Goal: Task Accomplishment & Management: Use online tool/utility

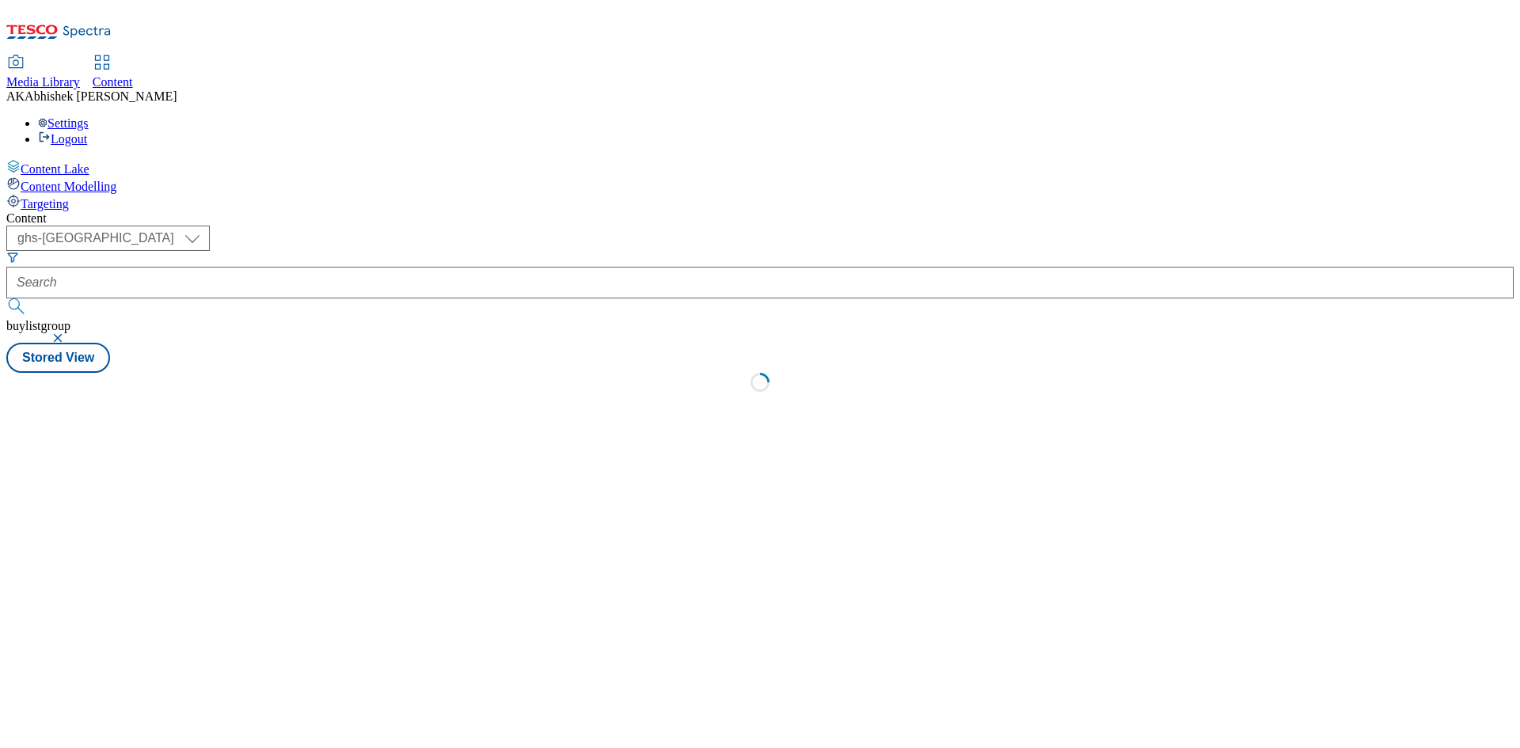
select select "ghs-[GEOGRAPHIC_DATA]"
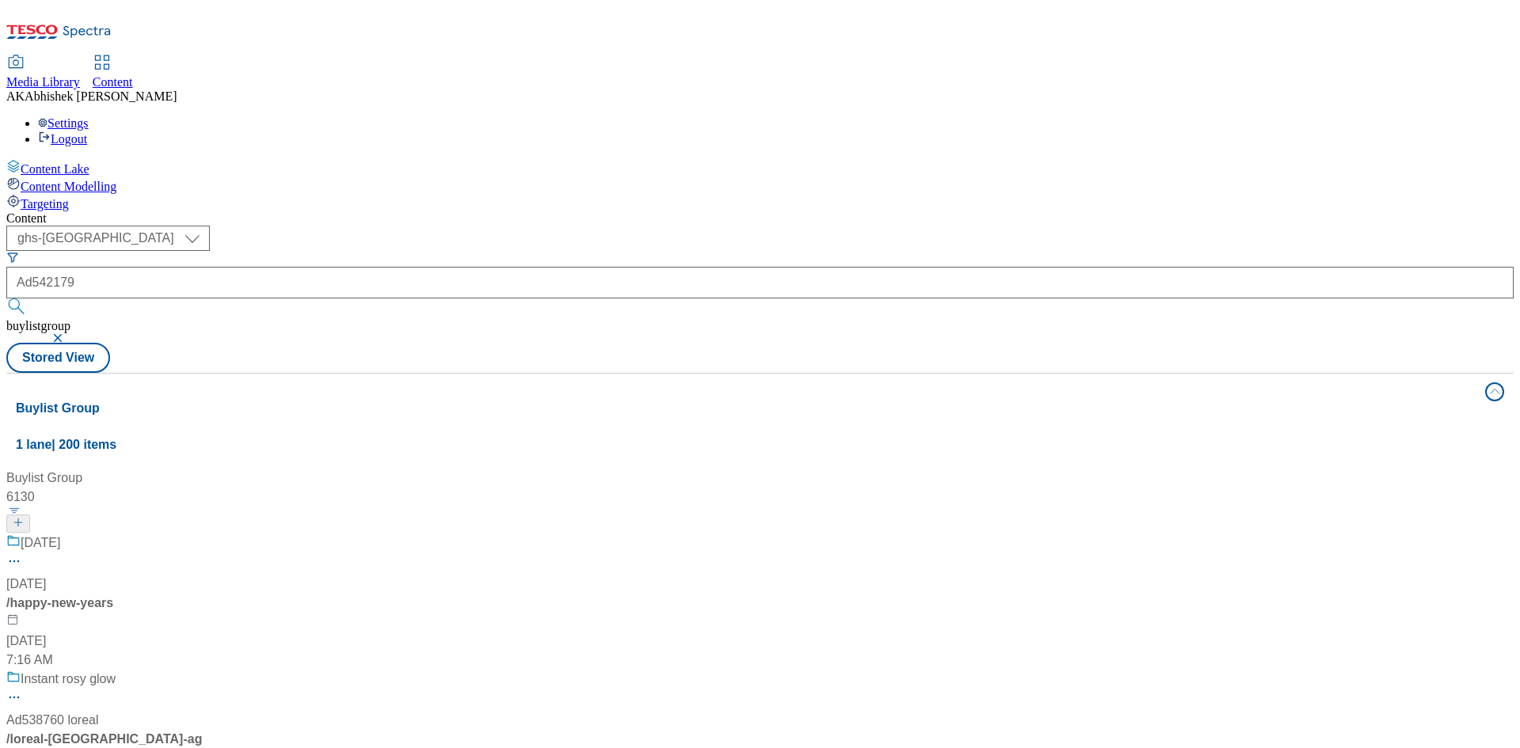
type input "Ad542179"
click at [6, 298] on button "submit" at bounding box center [17, 306] width 22 height 16
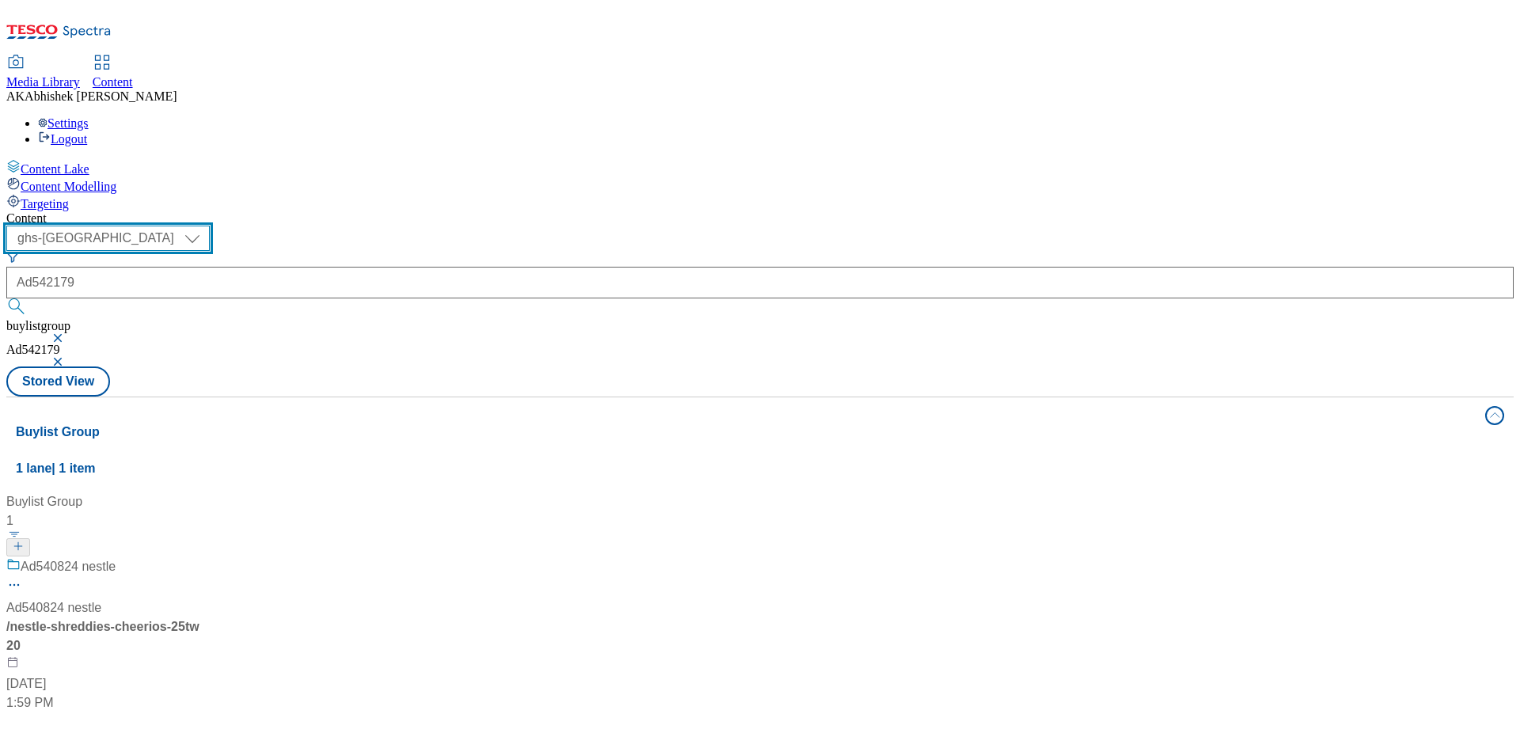
click at [210, 226] on select "ghs-roi ghs-[GEOGRAPHIC_DATA]" at bounding box center [107, 238] width 203 height 25
select select "ghs-roi"
click at [206, 226] on select "ghs-roi ghs-[GEOGRAPHIC_DATA]" at bounding box center [107, 238] width 203 height 25
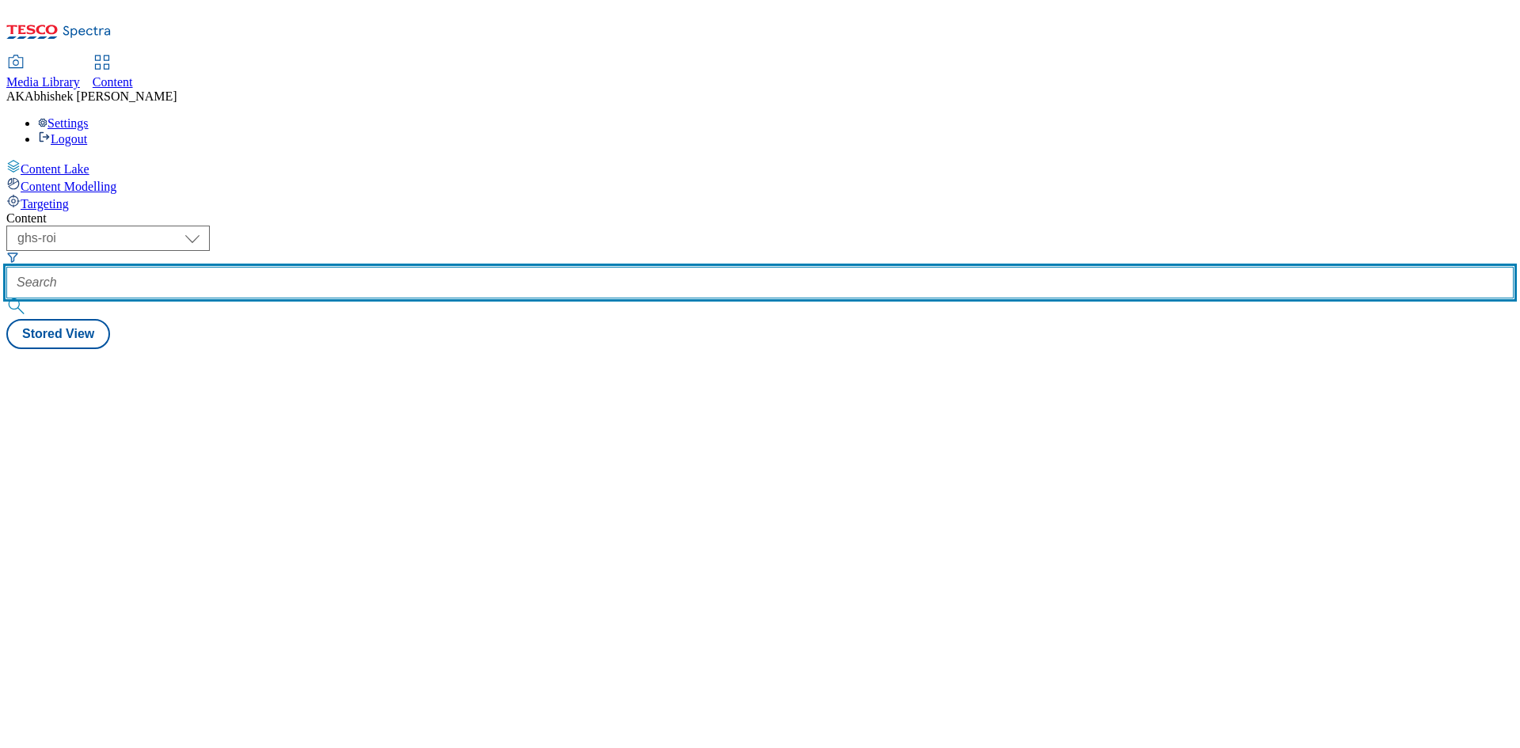
click at [375, 267] on input "text" at bounding box center [759, 283] width 1507 height 32
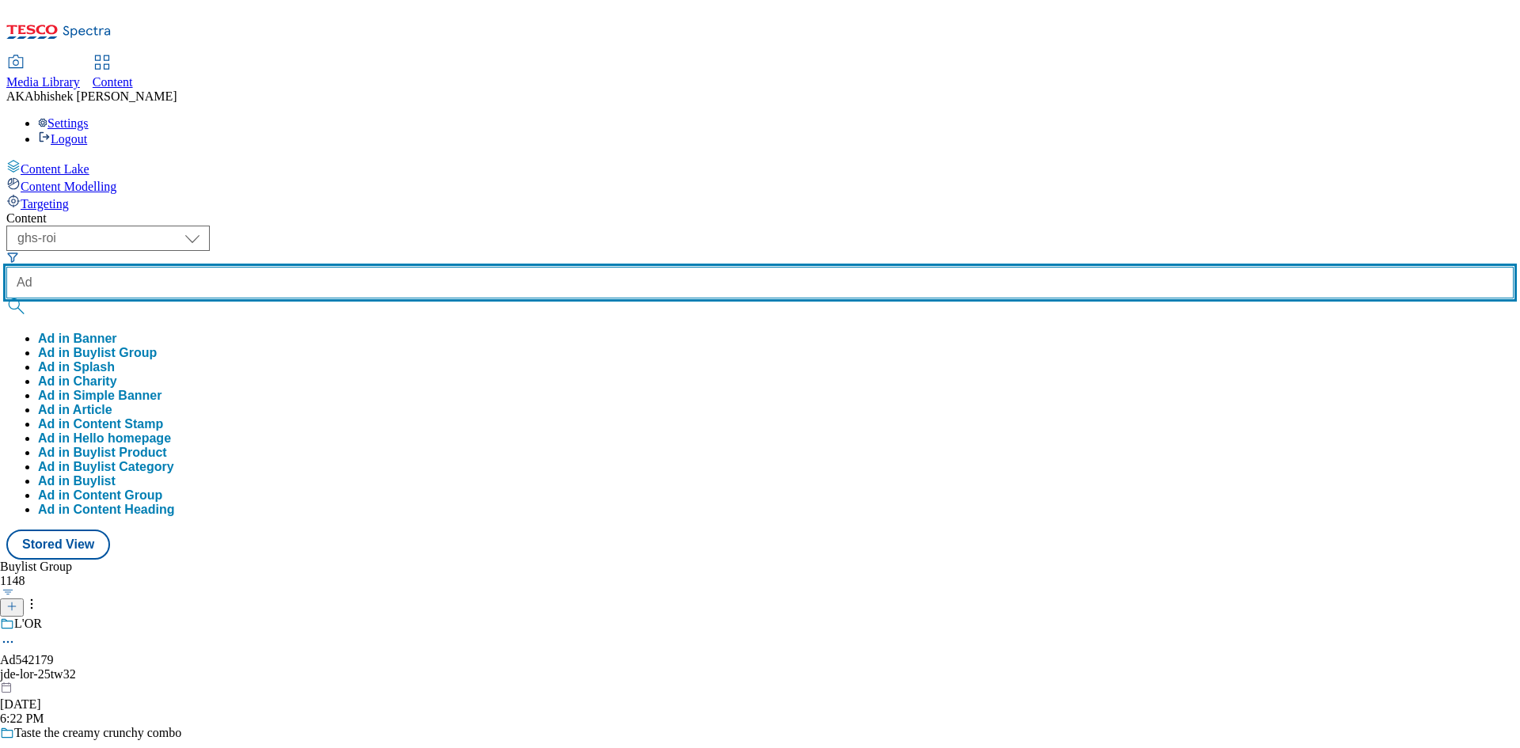
paste input "542179"
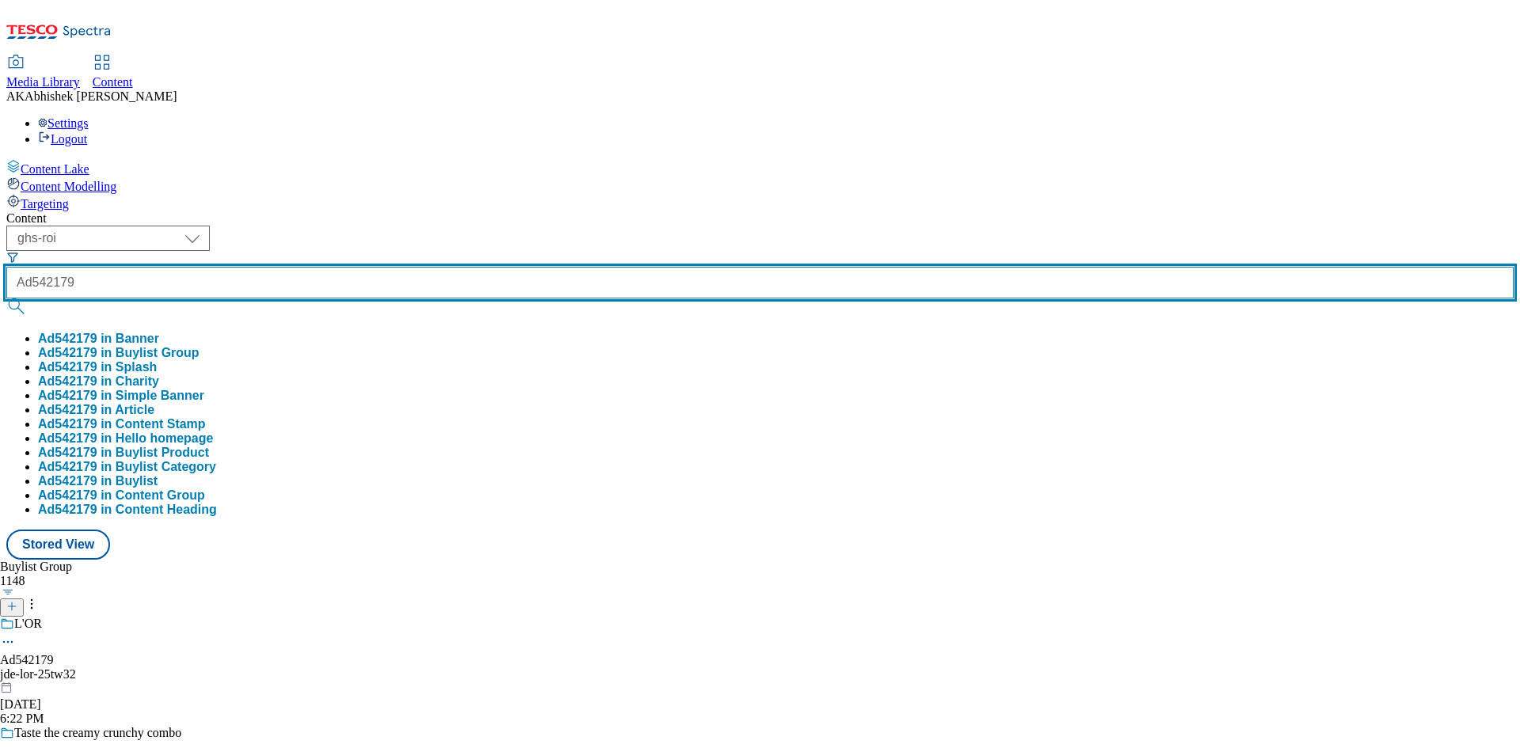
type input "Ad542179"
click at [6, 298] on button "submit" at bounding box center [17, 306] width 22 height 16
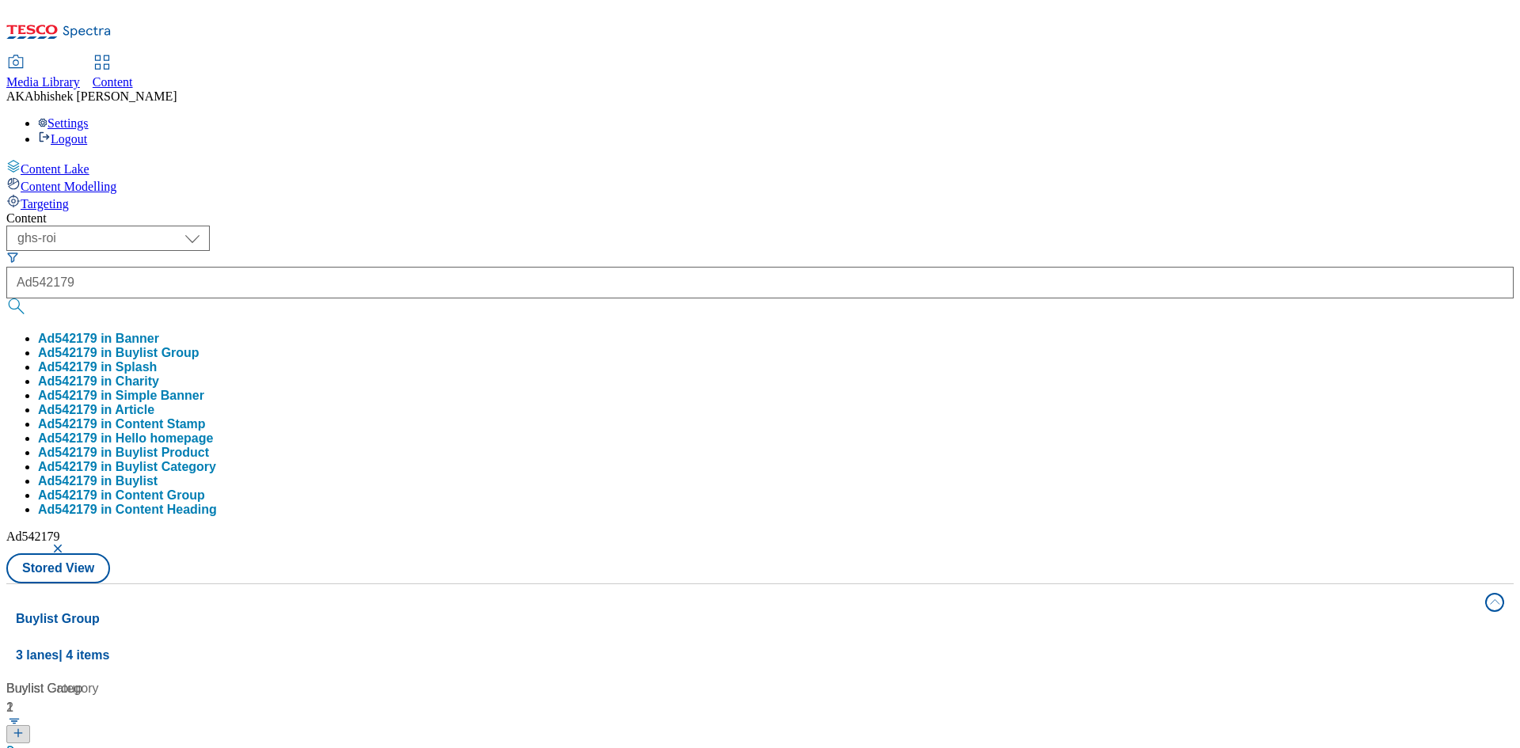
click at [756, 211] on div "Content ( optional ) ghs-roi ghs-uk ghs-roi Ad542179 Ad542179 in Banner Ad54217…" at bounding box center [759, 742] width 1507 height 1062
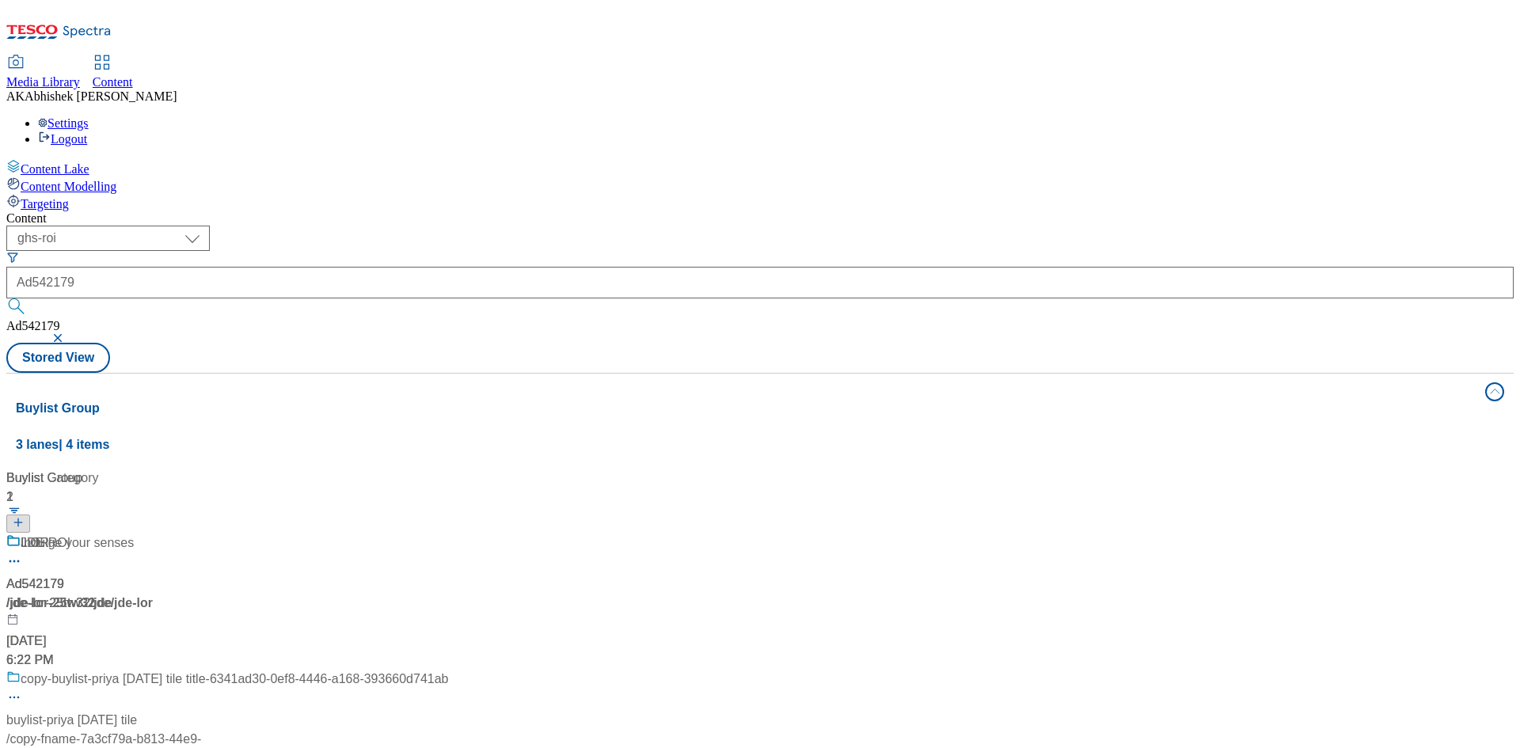
drag, startPoint x: 404, startPoint y: 341, endPoint x: 405, endPoint y: 330, distance: 11.1
click at [404, 533] on div "Indulge your senses Ad542179 / jde-lor-25tw32 / jde [DATE] 6:22 PM" at bounding box center [227, 601] width 442 height 136
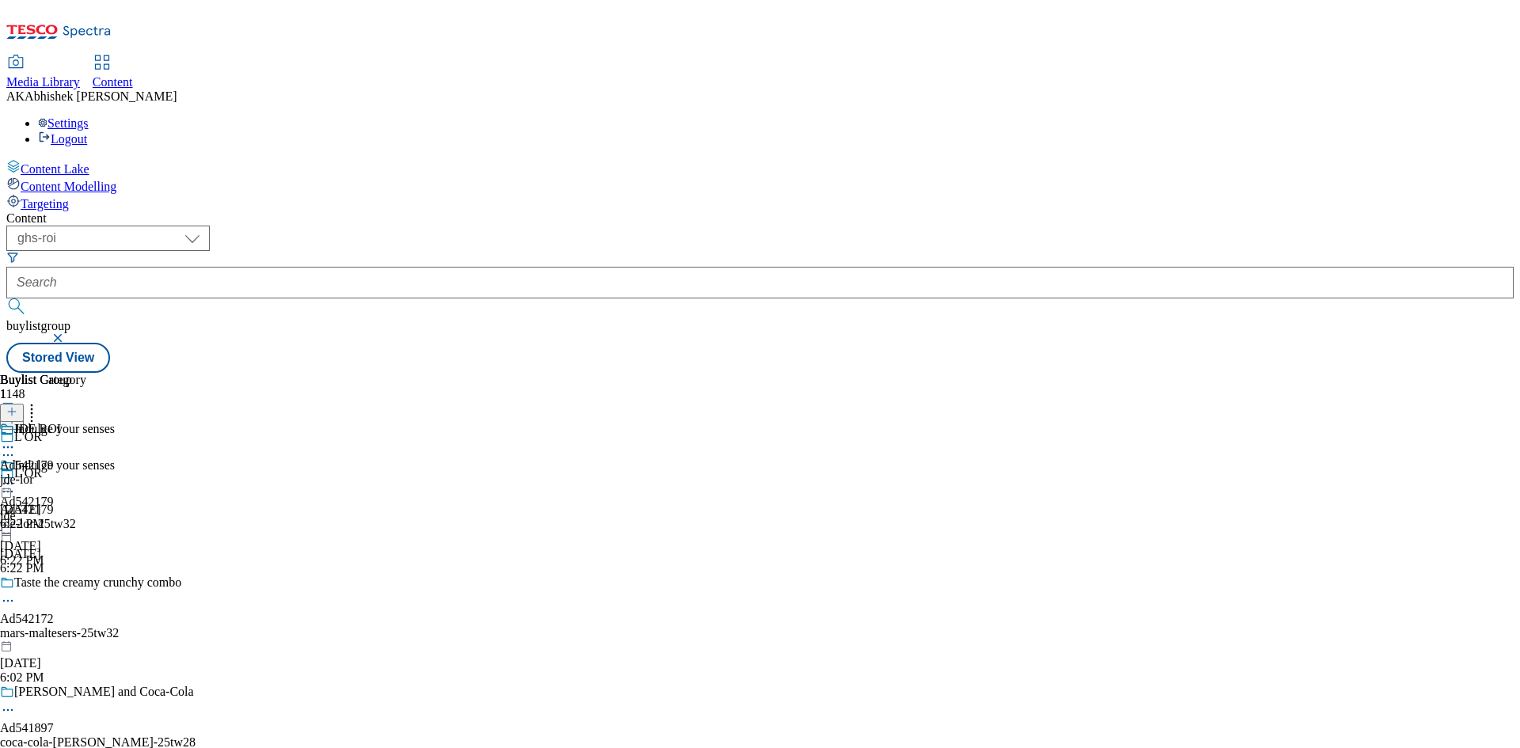
click at [16, 484] on icon at bounding box center [8, 492] width 16 height 16
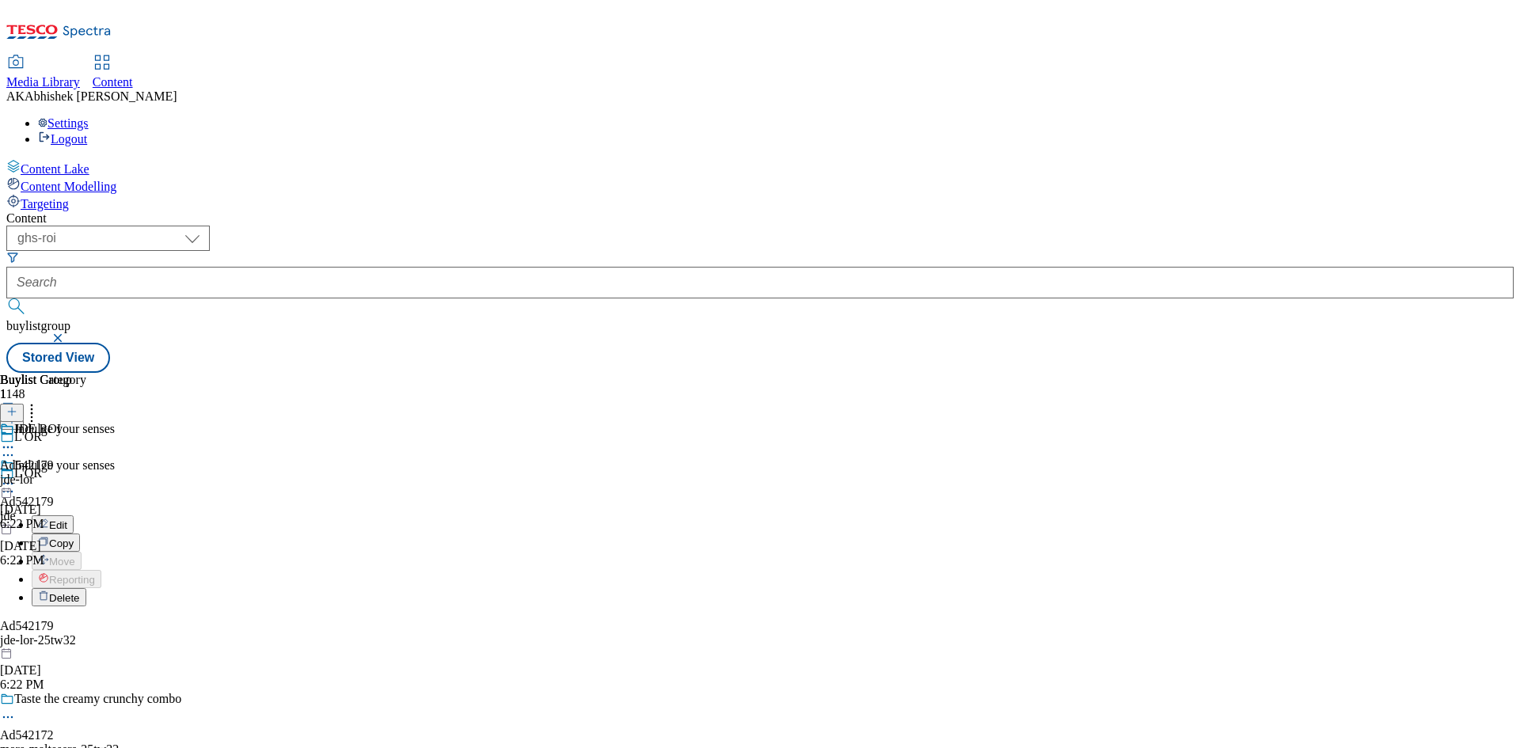
click at [67, 519] on span "Edit" at bounding box center [58, 525] width 18 height 12
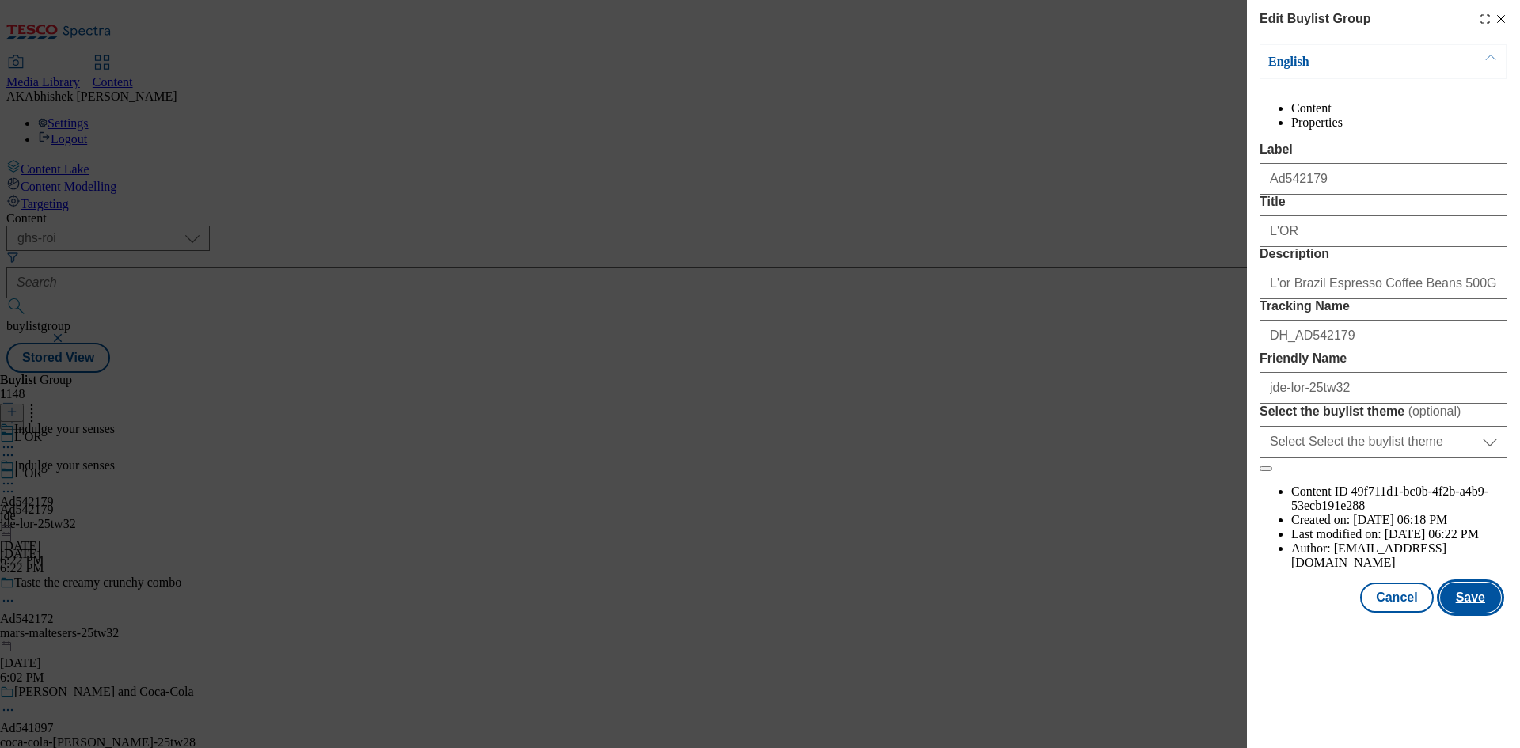
click at [1484, 613] on button "Save" at bounding box center [1470, 598] width 61 height 30
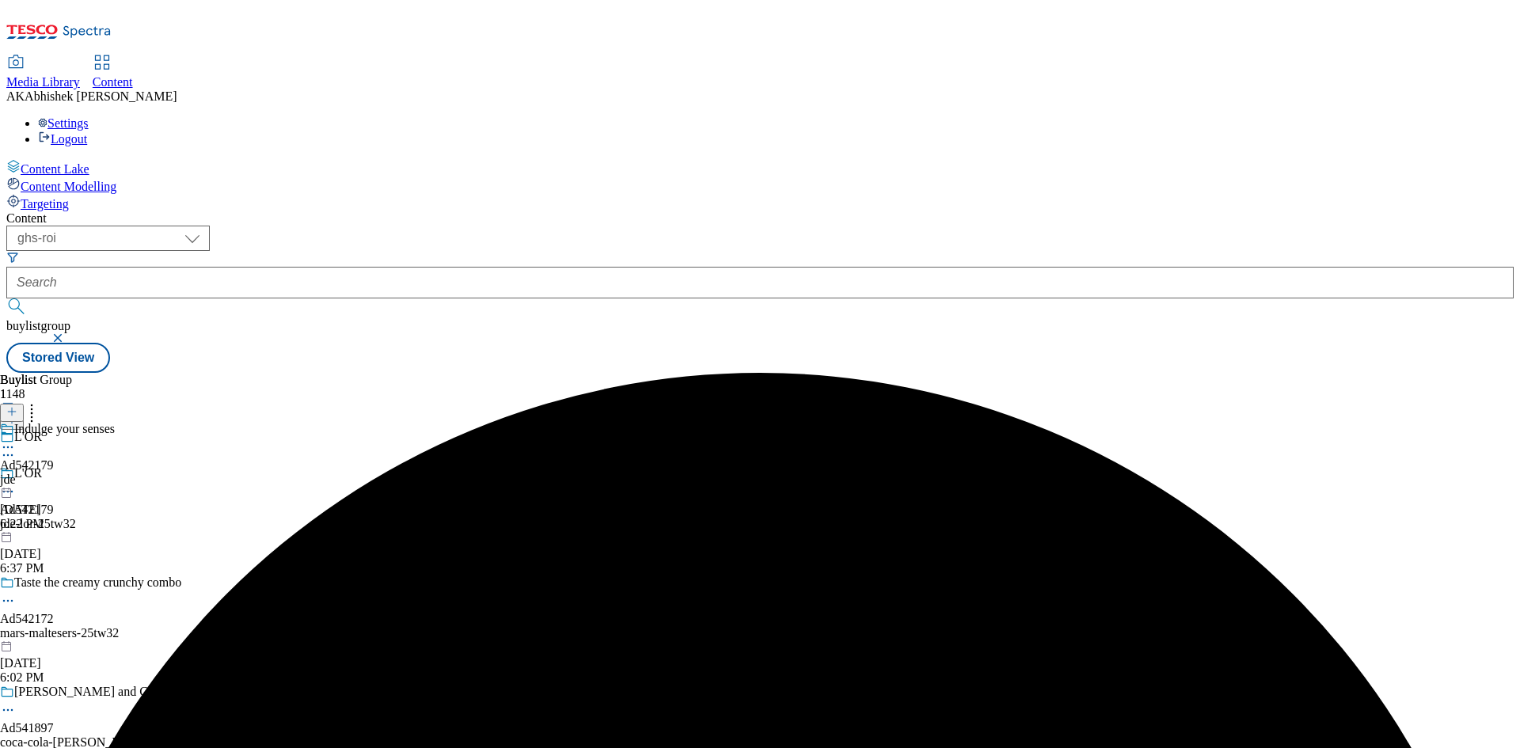
click at [16, 439] on icon at bounding box center [8, 447] width 16 height 16
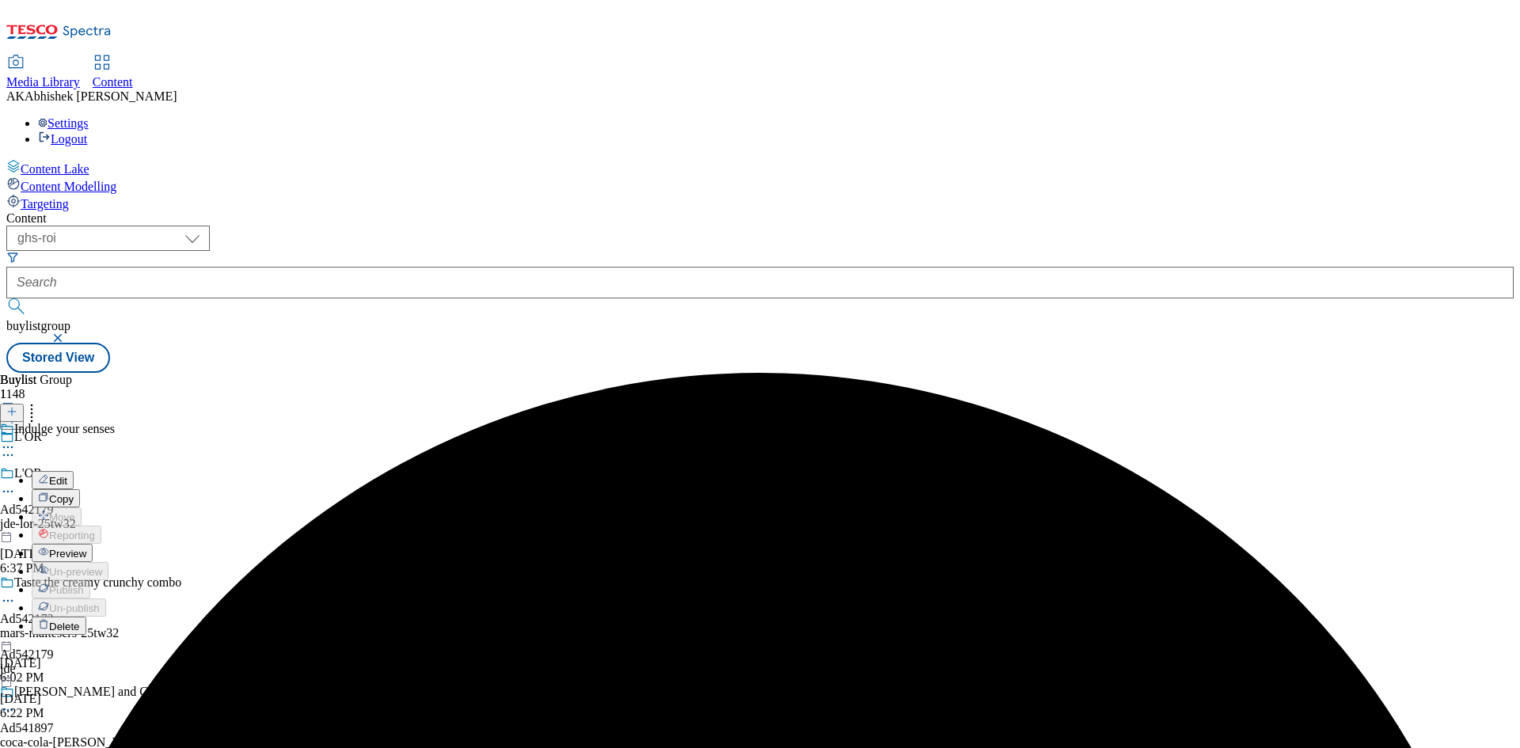
click at [67, 475] on span "Edit" at bounding box center [58, 481] width 18 height 12
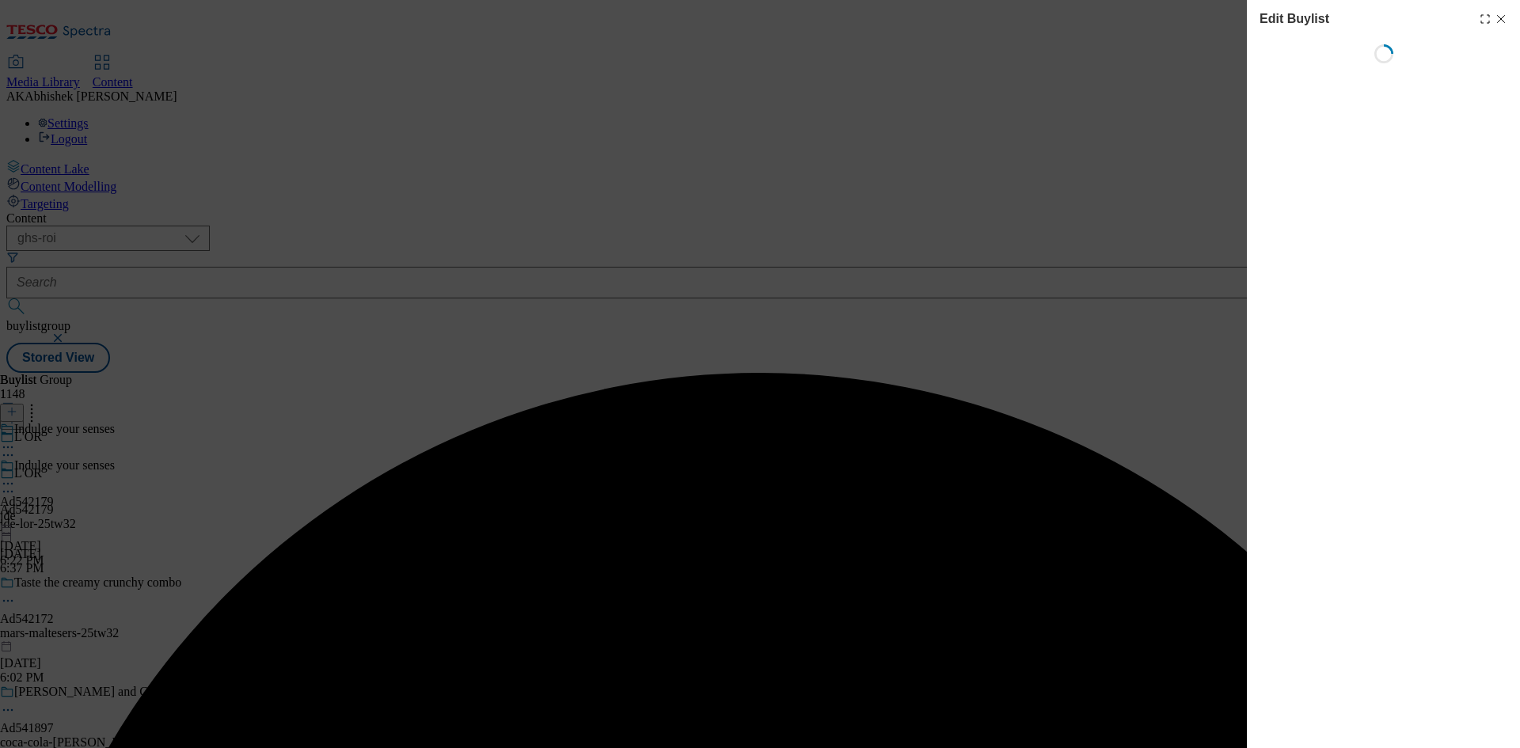
select select "tactical"
select select "supplier funded short term 1-3 weeks"
select select "dunnhumby"
select select "Banner"
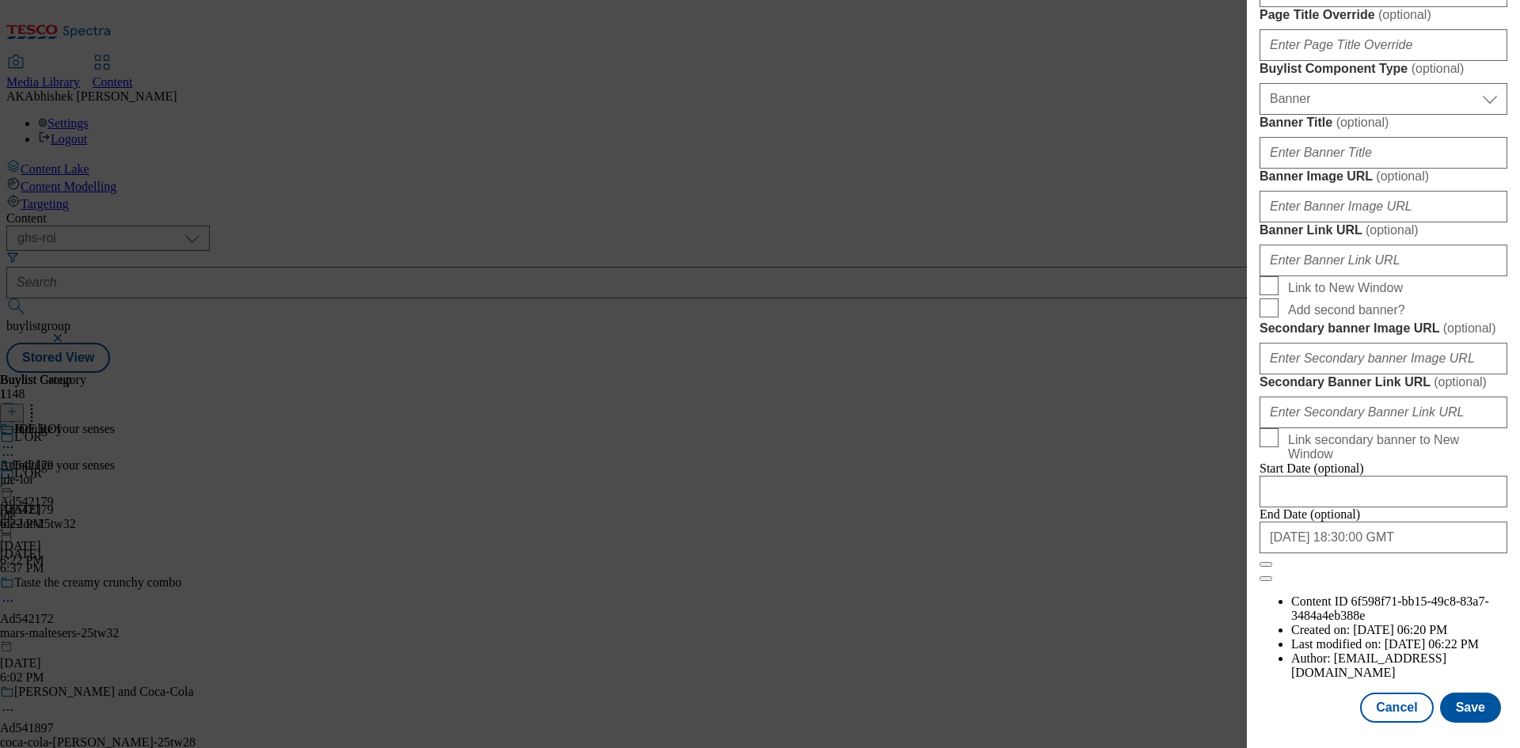
scroll to position [1554, 0]
click at [1463, 710] on button "Save" at bounding box center [1470, 708] width 61 height 30
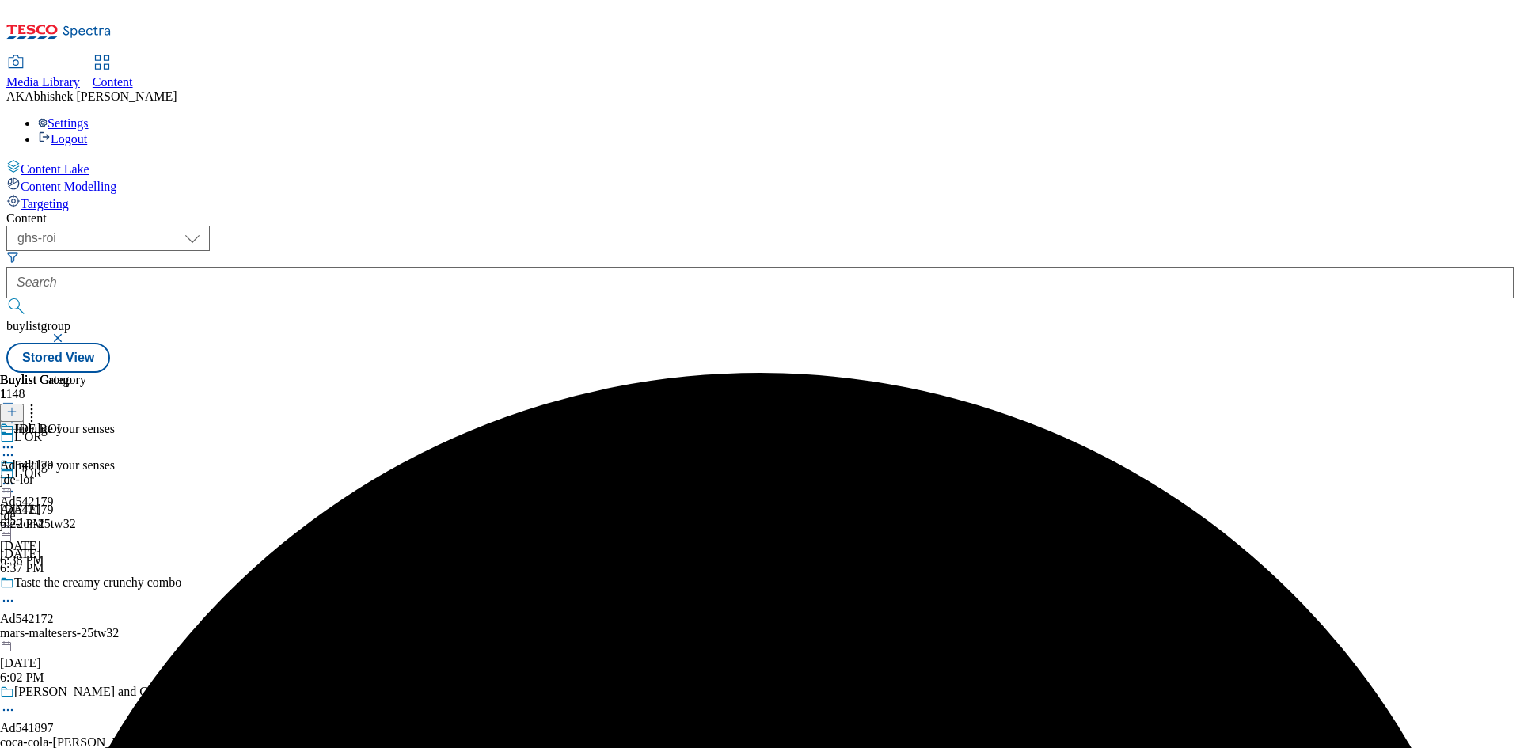
click at [16, 439] on icon at bounding box center [8, 447] width 16 height 16
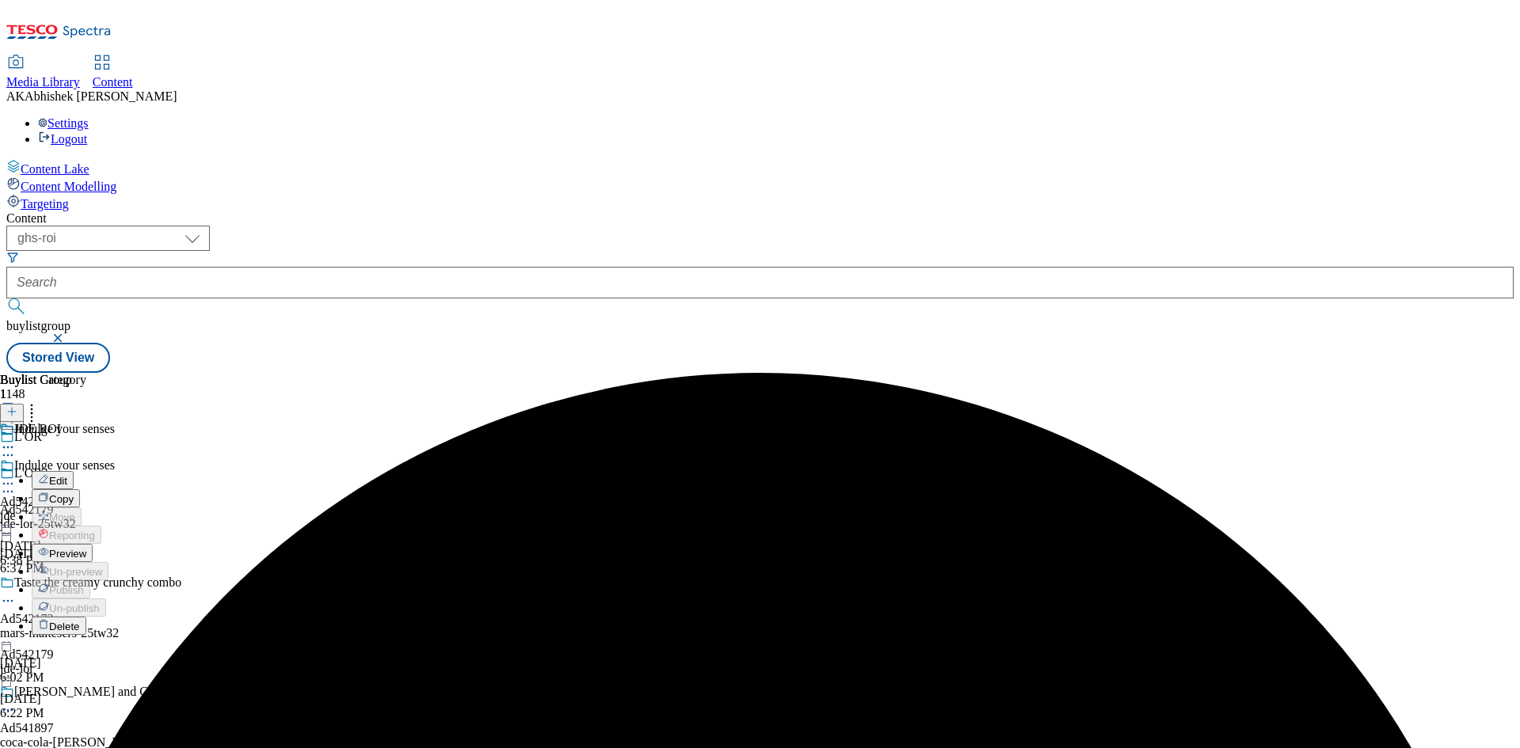
click at [67, 475] on span "Edit" at bounding box center [58, 481] width 18 height 12
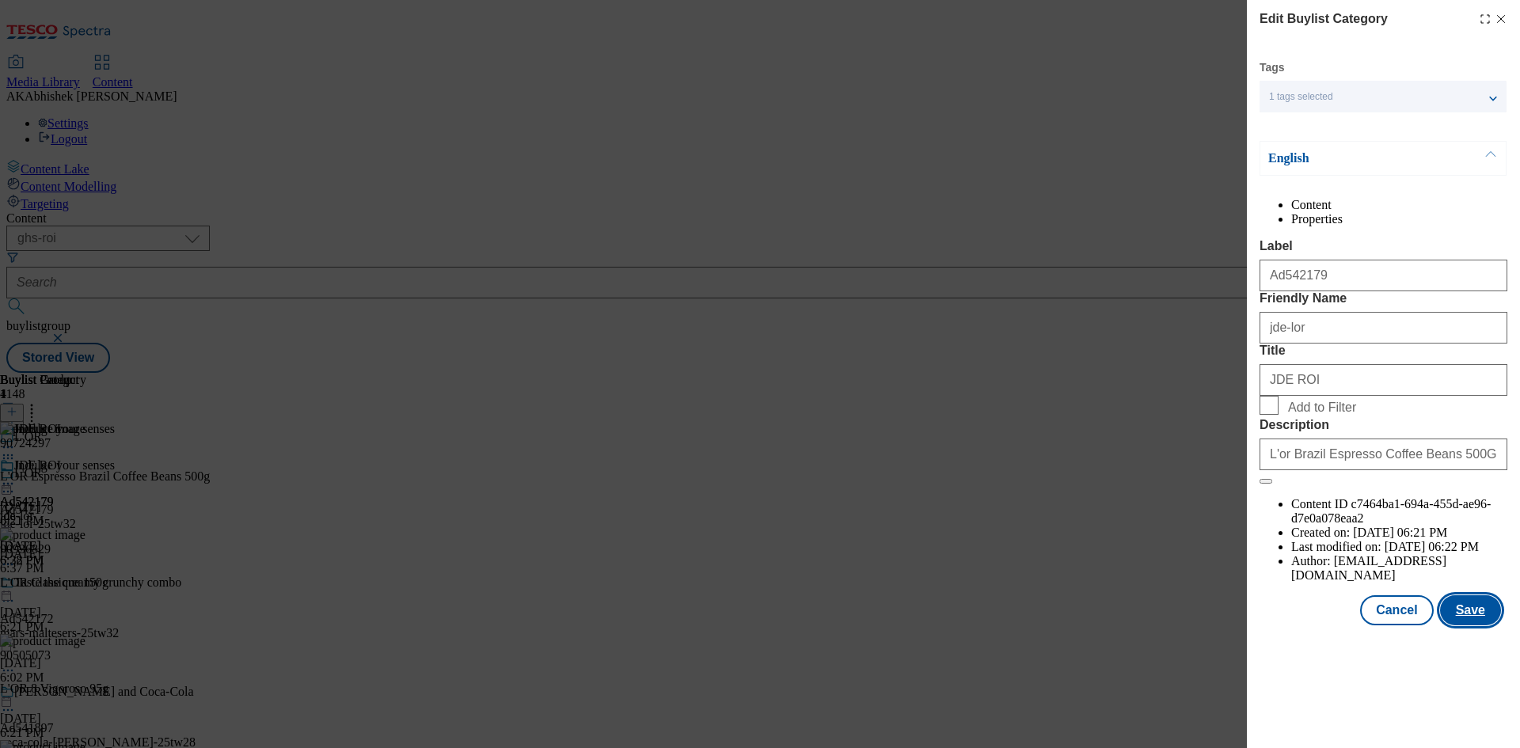
click at [1476, 625] on button "Save" at bounding box center [1470, 610] width 61 height 30
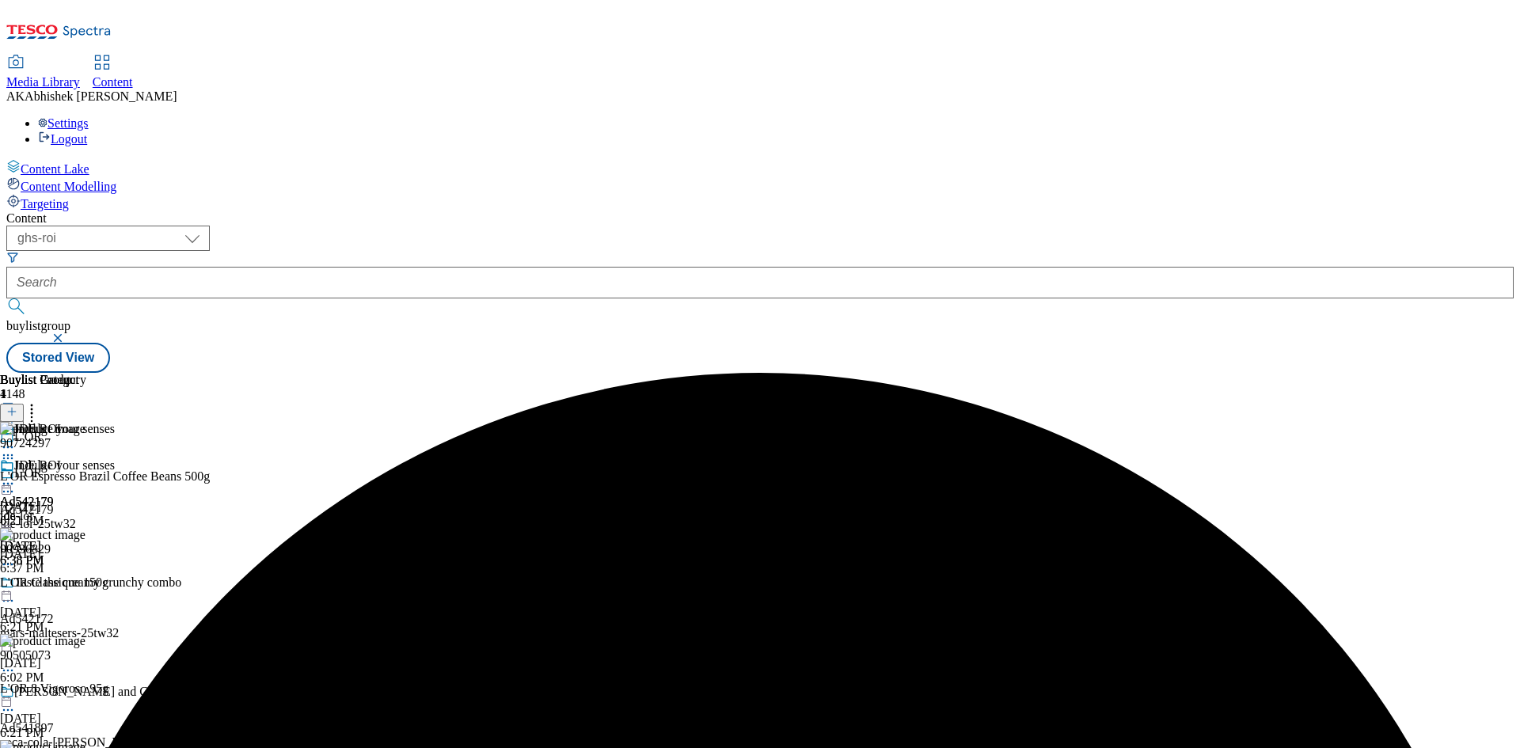
click at [16, 476] on icon at bounding box center [8, 484] width 16 height 16
click at [86, 584] on span "Preview" at bounding box center [67, 590] width 37 height 12
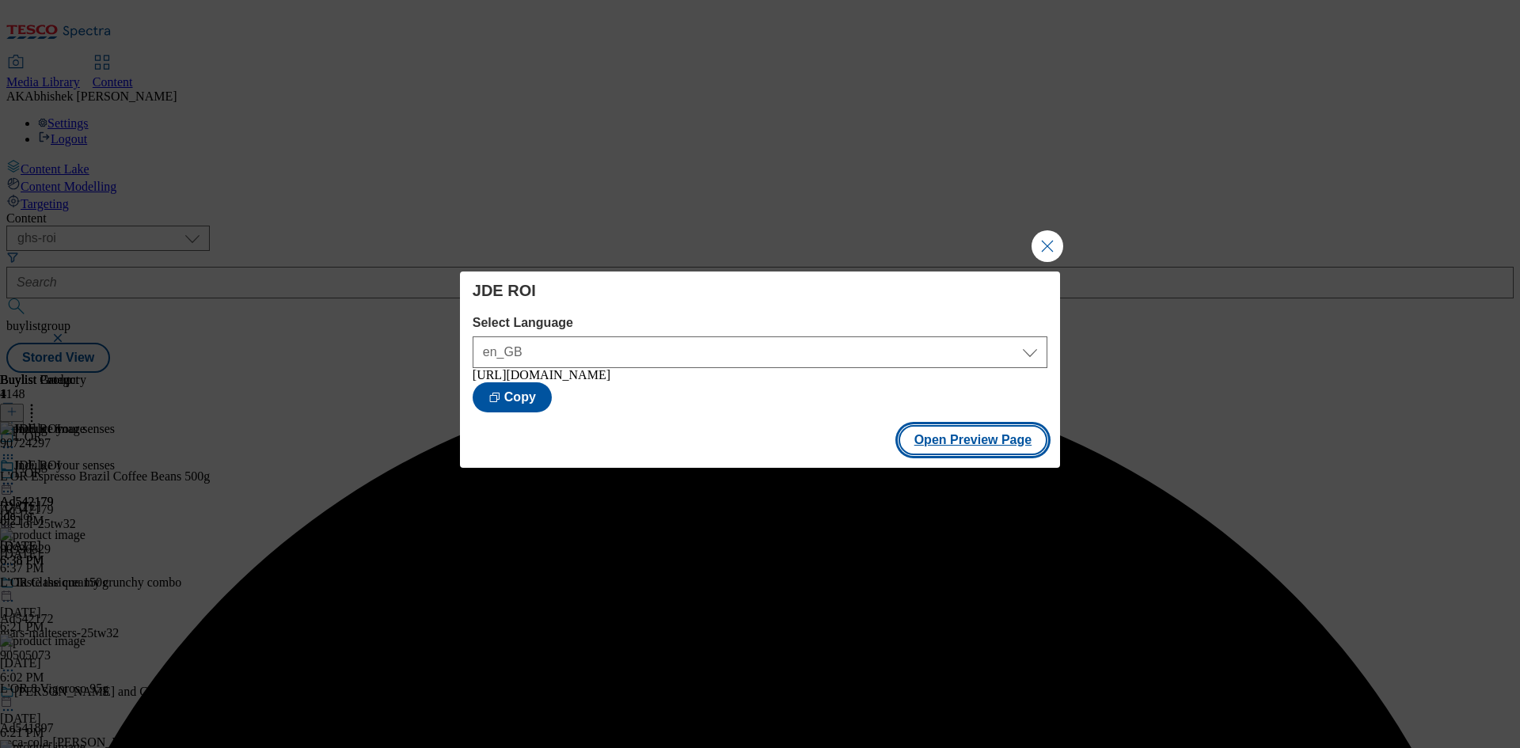
click at [973, 444] on button "Open Preview Page" at bounding box center [973, 440] width 150 height 30
click at [1046, 242] on button "Close Modal" at bounding box center [1047, 246] width 32 height 32
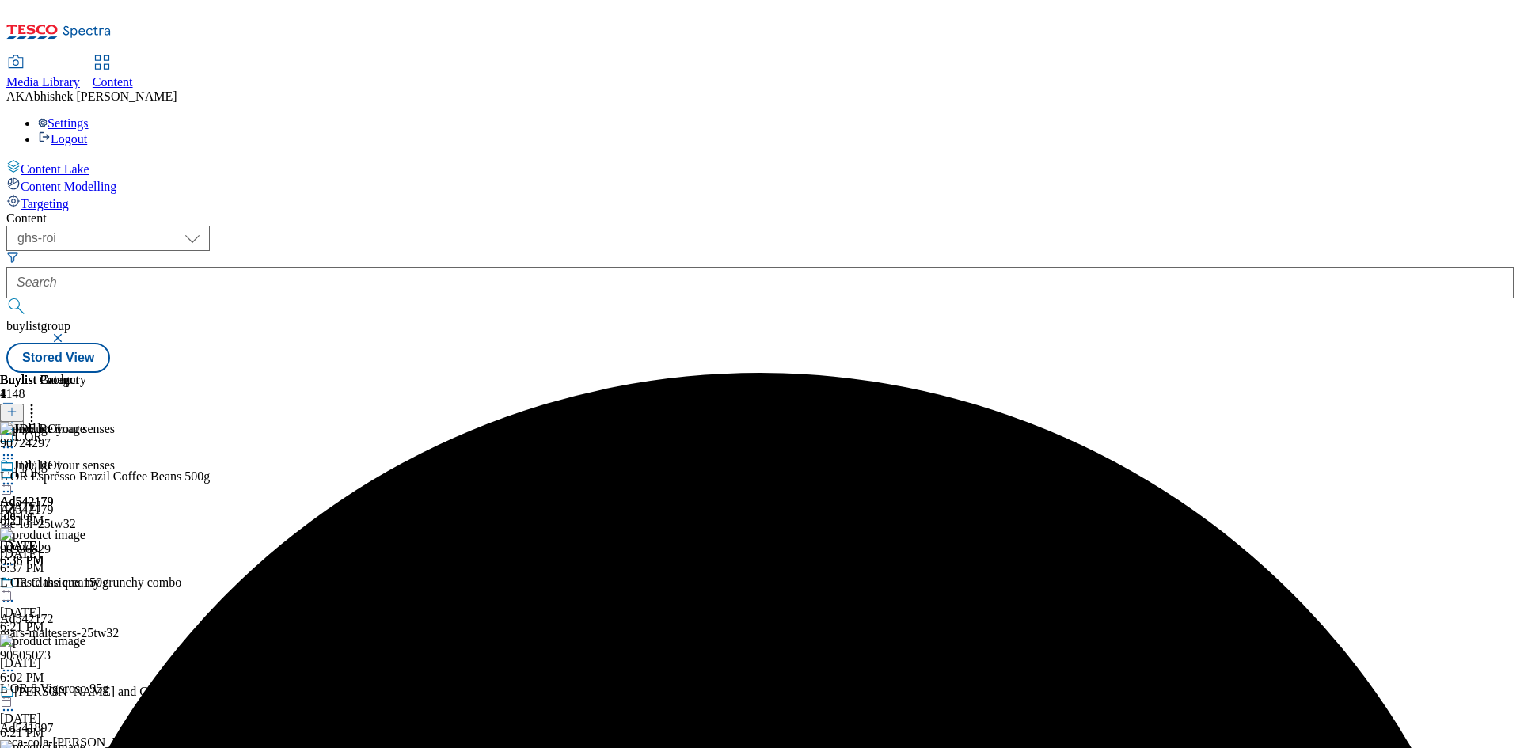
click at [16, 476] on icon at bounding box center [8, 484] width 16 height 16
click at [84, 639] on span "Publish" at bounding box center [66, 645] width 35 height 12
